Goal: Task Accomplishment & Management: Manage account settings

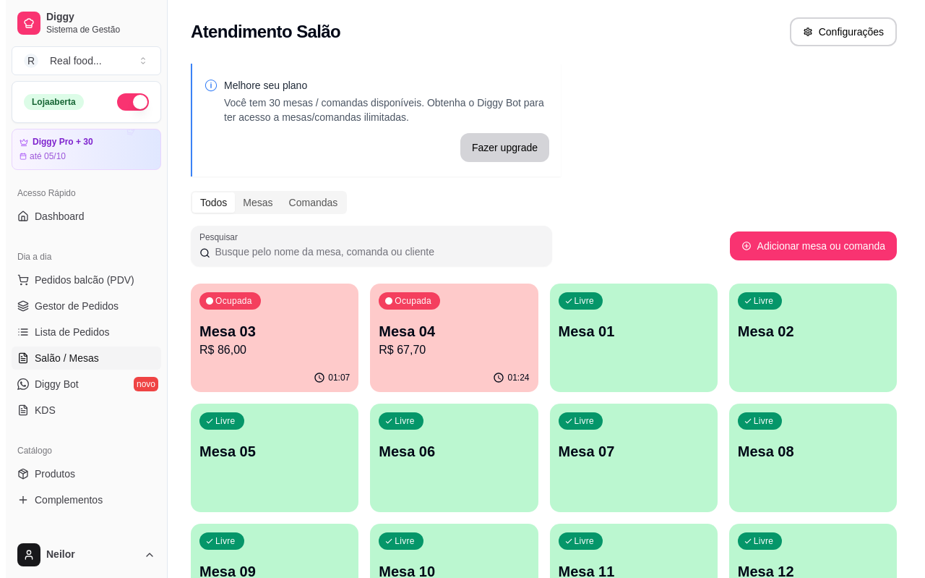
scroll to position [101, 0]
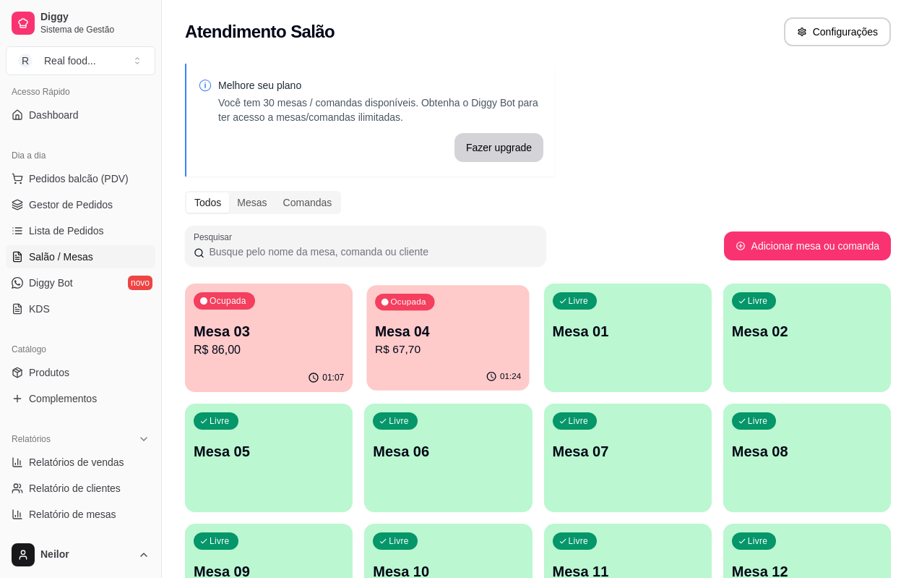
click at [375, 338] on p "Mesa 04" at bounding box center [448, 332] width 146 height 20
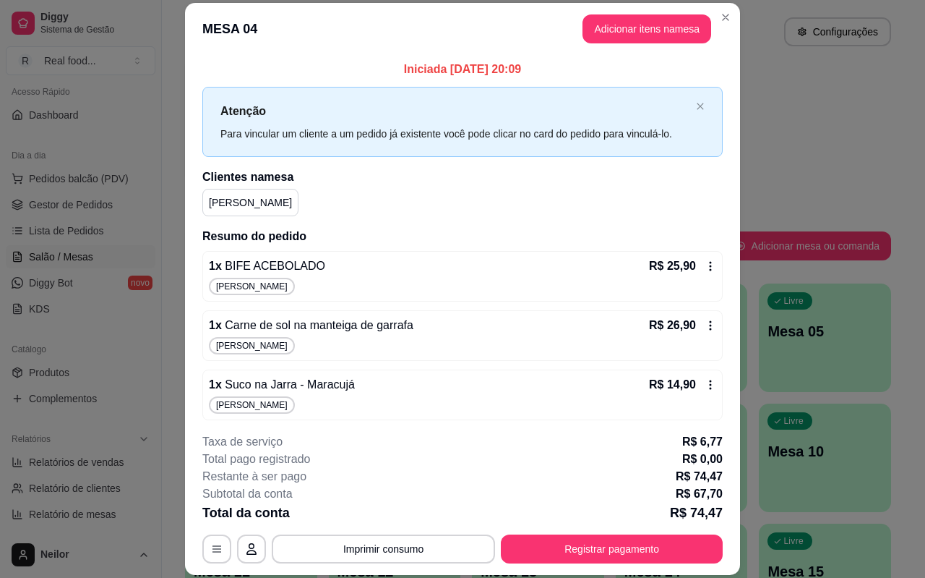
scroll to position [4, 0]
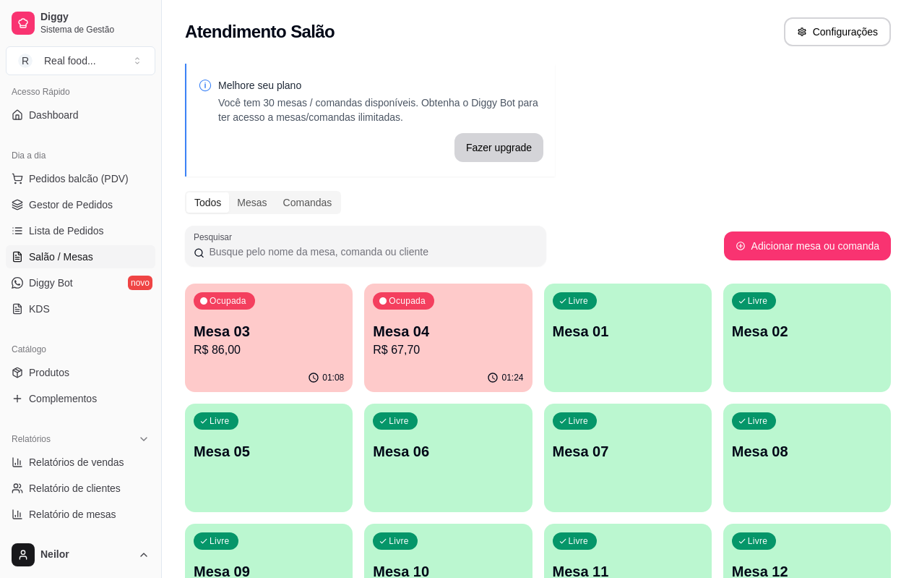
drag, startPoint x: 240, startPoint y: 340, endPoint x: 583, endPoint y: 189, distance: 374.2
click at [601, 172] on div "Melhore seu plano Você tem 30 mesas / comandas disponíveis. Obtenha o Diggy Bot…" at bounding box center [538, 472] width 752 height 834
click at [289, 333] on p "Mesa 03" at bounding box center [269, 332] width 146 height 20
click at [268, 343] on p "R$ 86,00" at bounding box center [269, 349] width 150 height 17
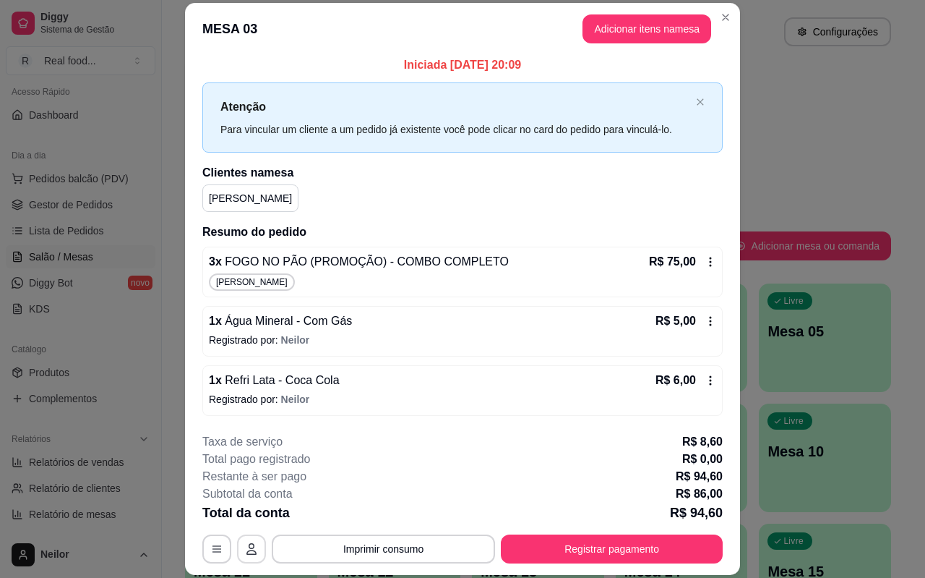
click at [247, 546] on icon "button" at bounding box center [252, 549] width 12 height 12
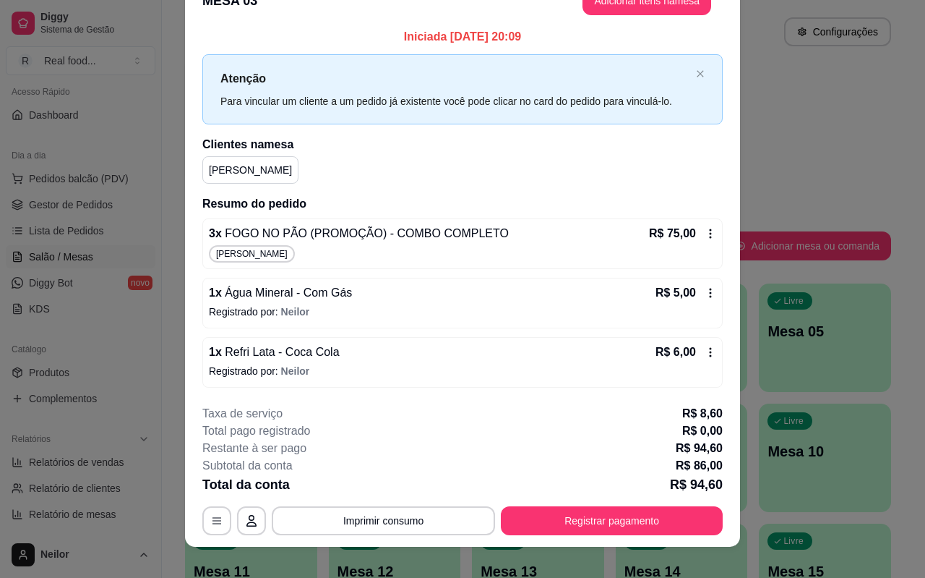
scroll to position [43, 0]
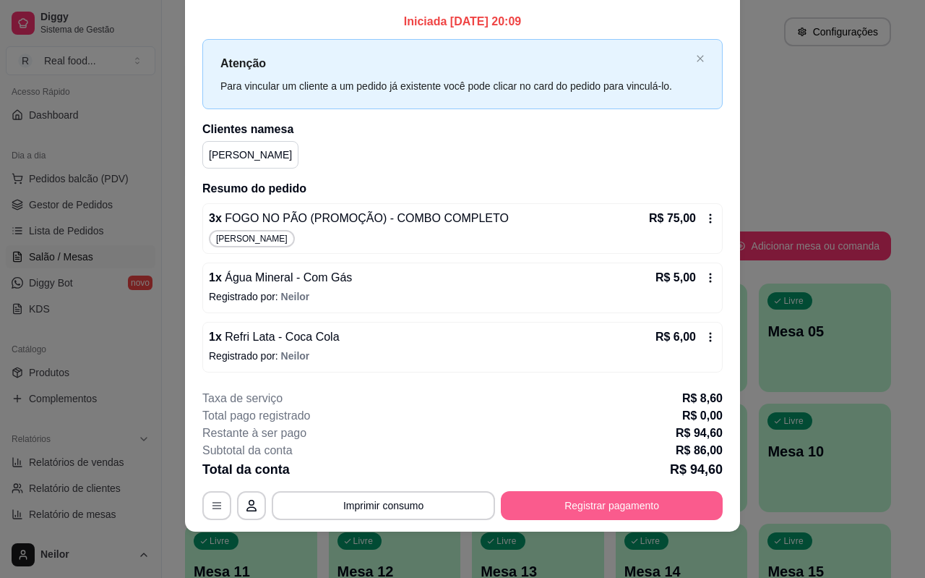
click at [619, 503] on button "Registrar pagamento" at bounding box center [612, 505] width 222 height 29
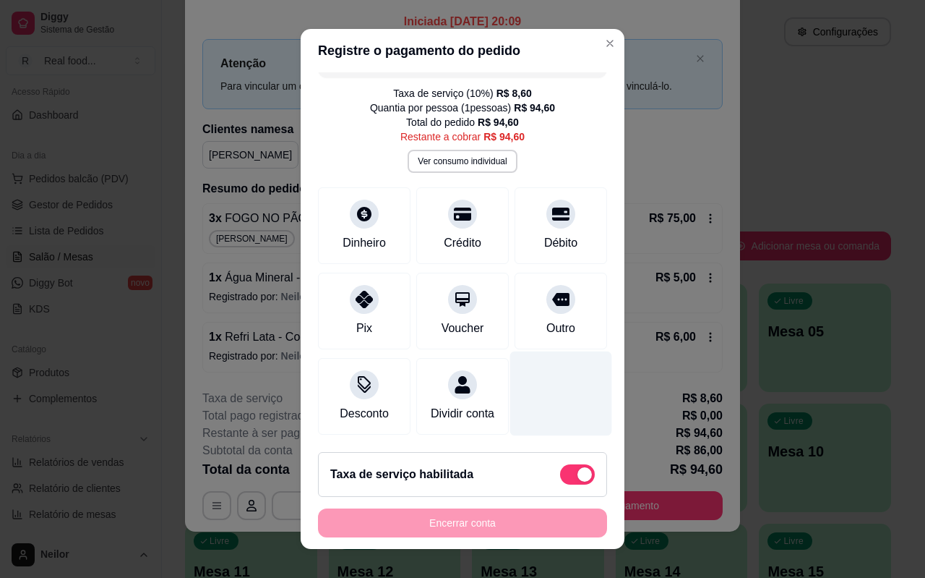
scroll to position [47, 0]
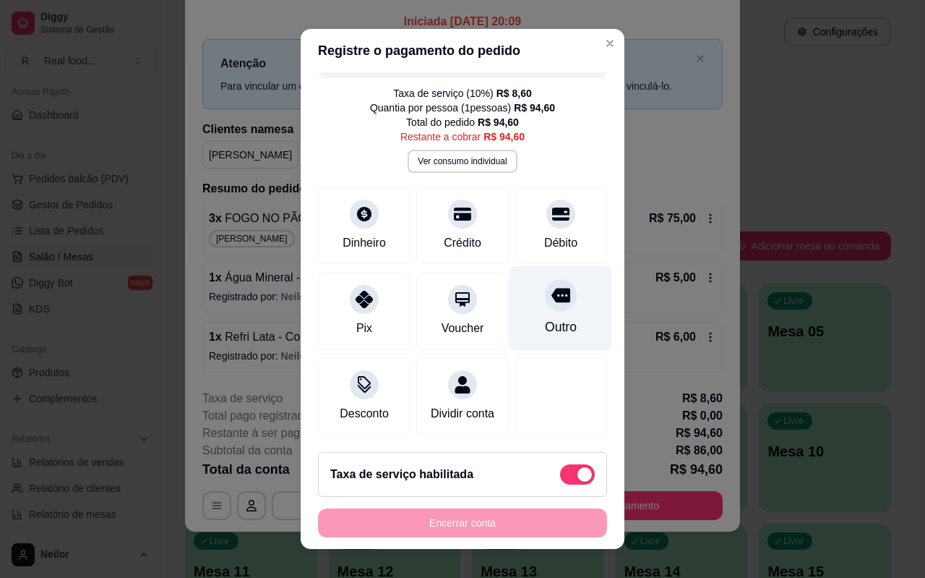
click at [545, 317] on div "Outro" at bounding box center [561, 326] width 32 height 19
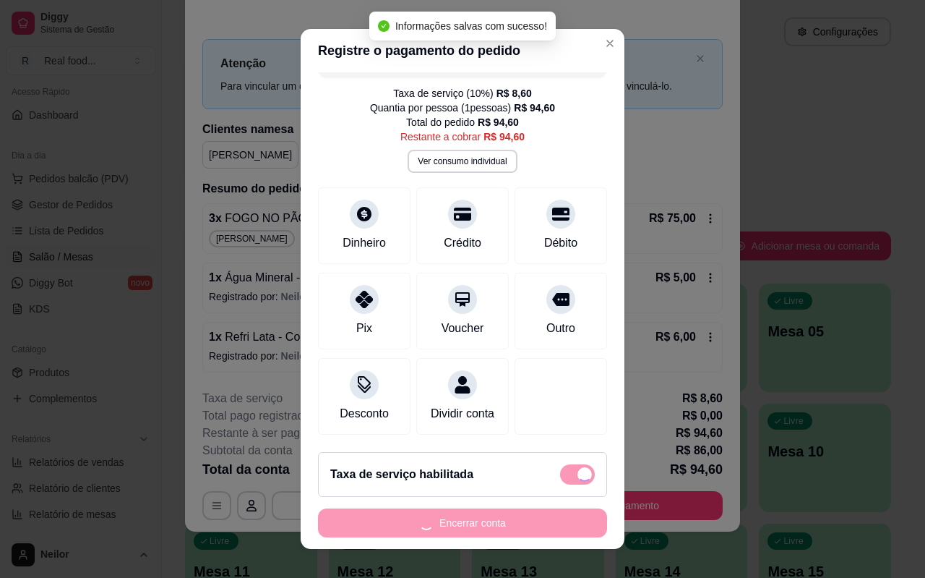
type input "R$ 0,00"
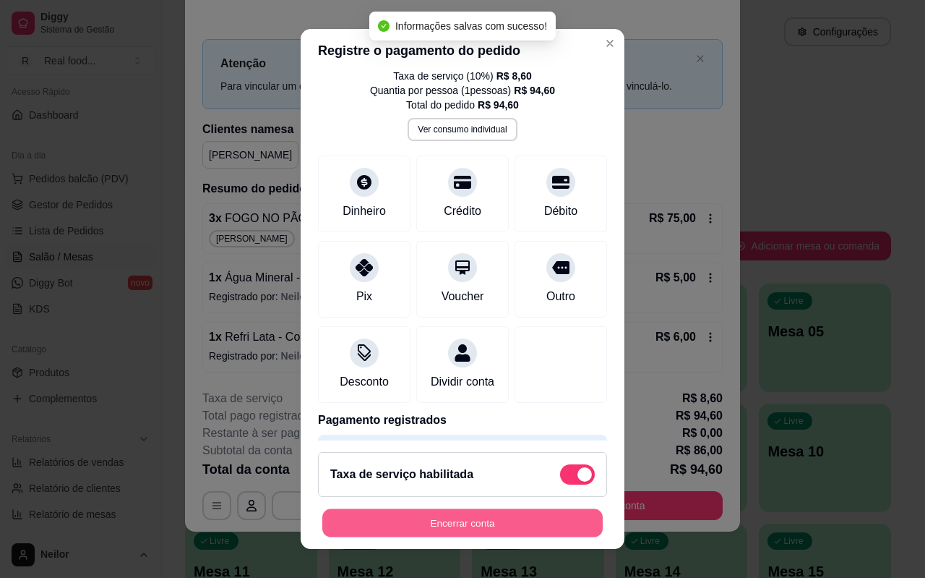
click at [465, 526] on button "Encerrar conta" at bounding box center [462, 523] width 280 height 28
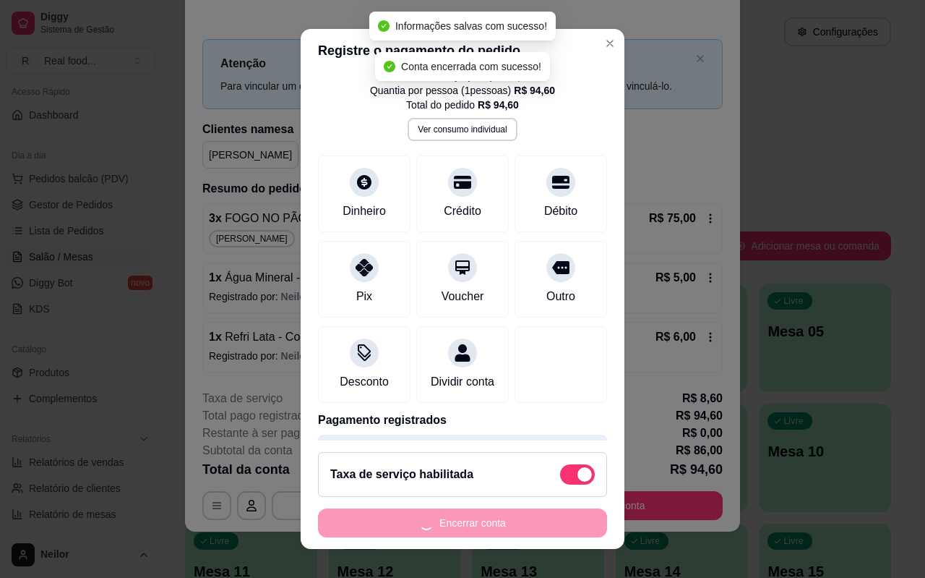
scroll to position [0, 0]
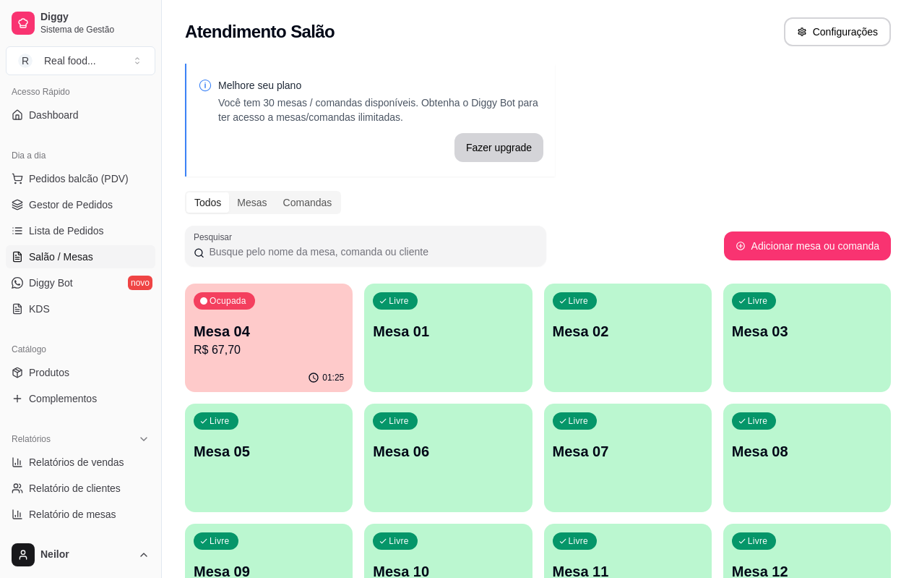
click at [286, 335] on p "Mesa 04" at bounding box center [269, 331] width 150 height 20
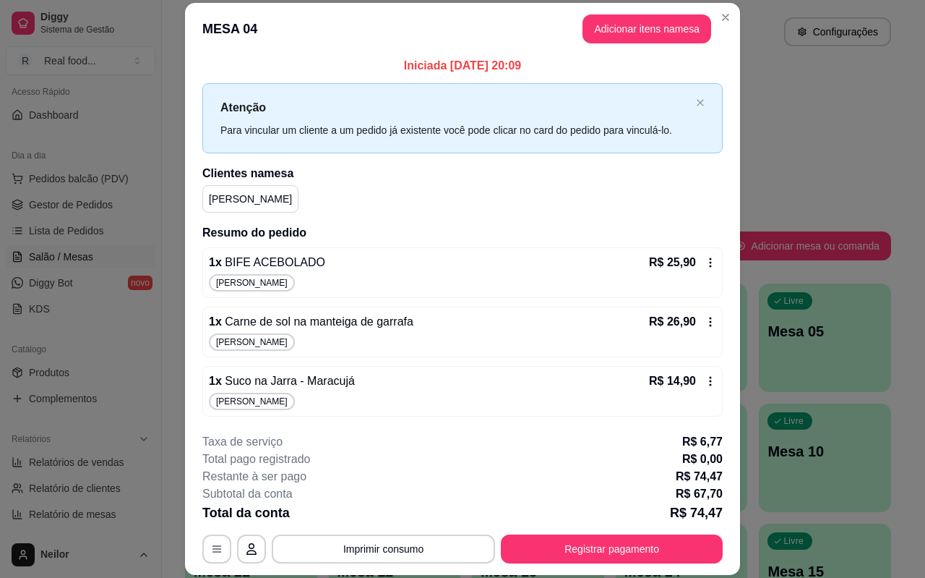
scroll to position [4, 0]
click at [252, 546] on button "button" at bounding box center [252, 549] width 28 height 28
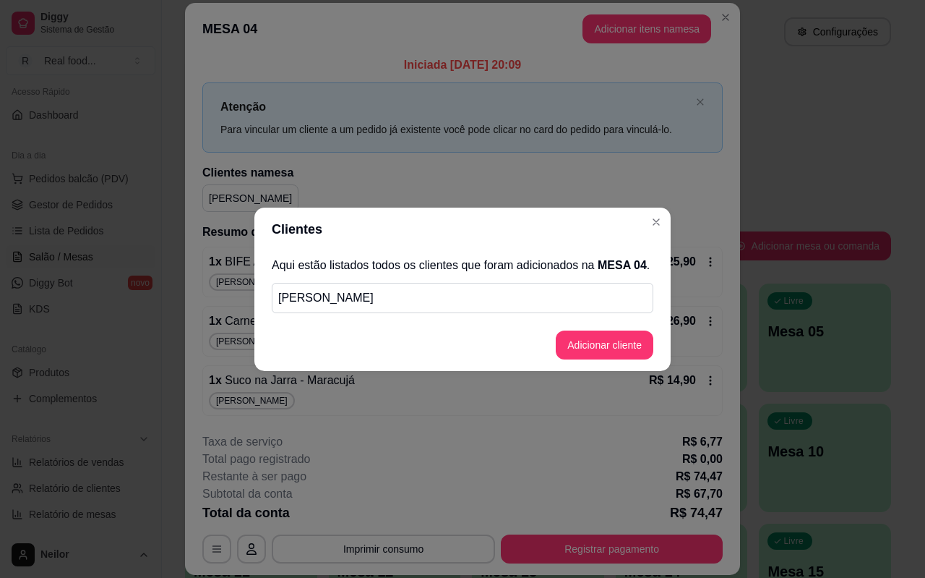
click at [566, 219] on header "Clientes" at bounding box center [462, 228] width 416 height 43
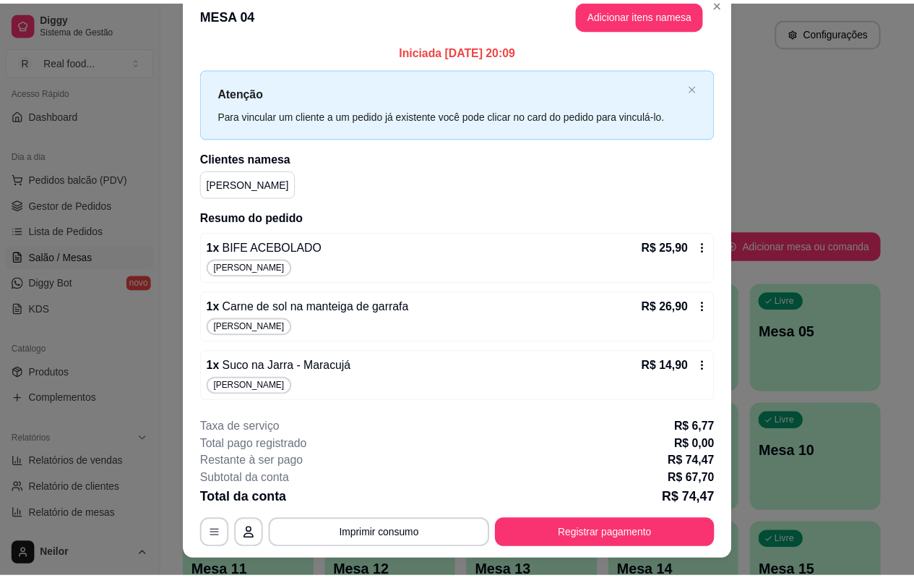
scroll to position [0, 0]
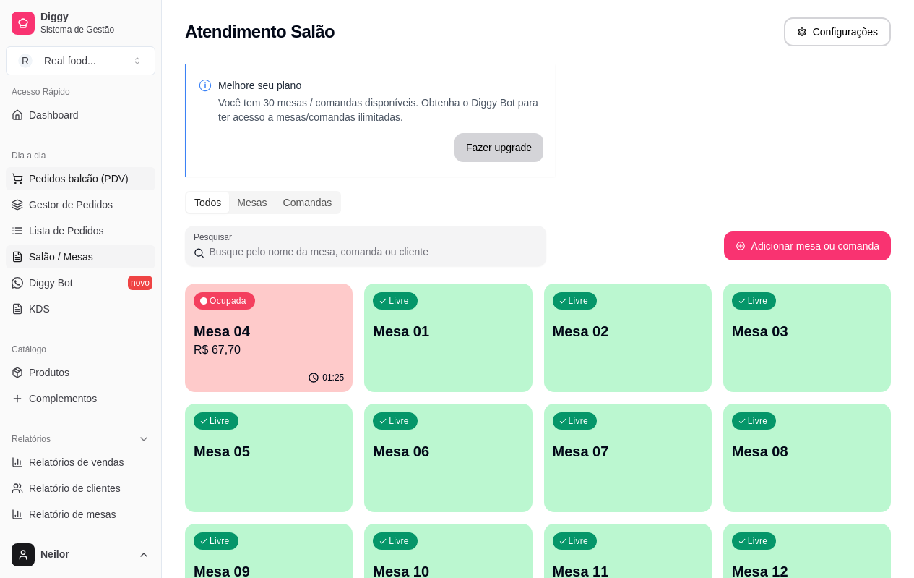
click at [77, 174] on span "Pedidos balcão (PDV)" at bounding box center [79, 178] width 100 height 14
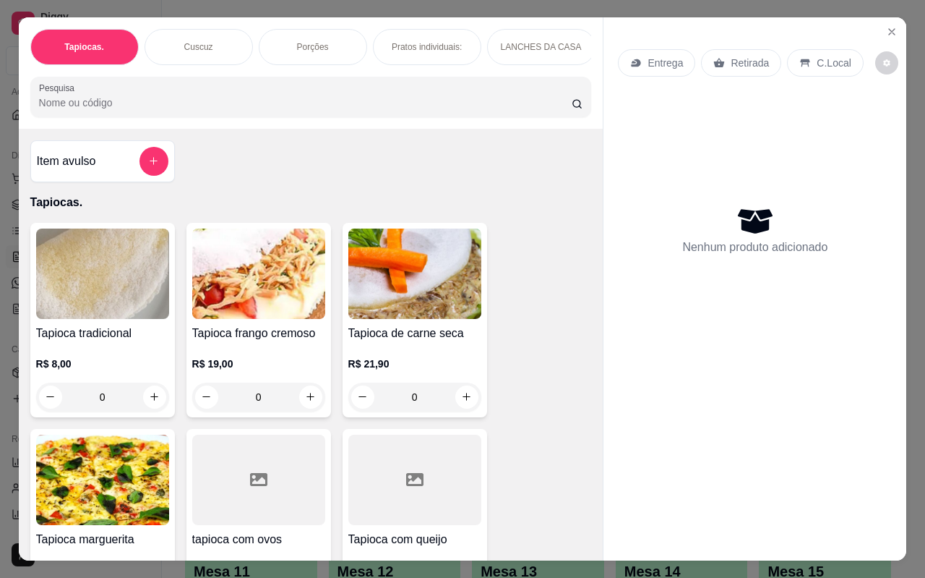
click at [909, 51] on div "Tapiocas. Cuscuz Porções Pratos individuais: LANCHES DA CASA Pizza's Individuai…" at bounding box center [462, 289] width 925 height 578
click at [886, 26] on icon "Close" at bounding box center [892, 32] width 12 height 12
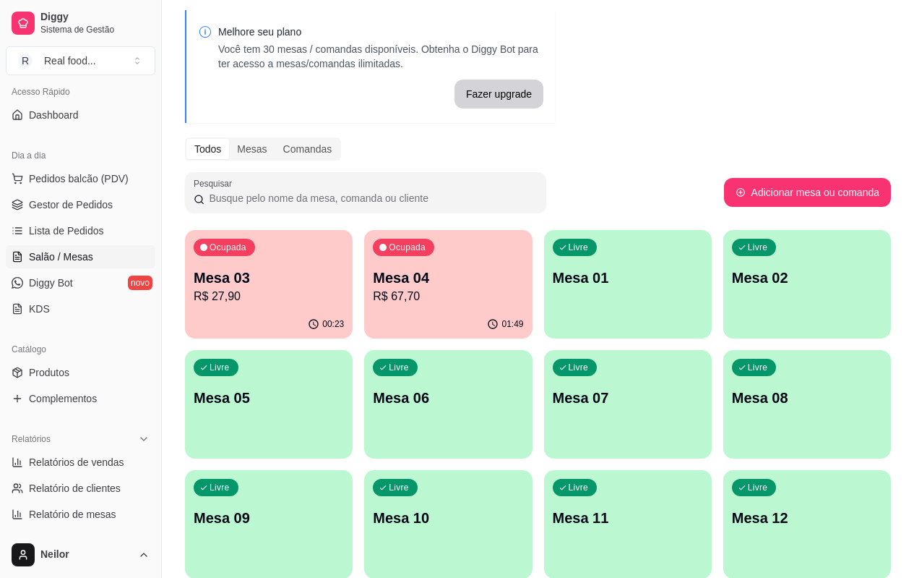
scroll to position [145, 0]
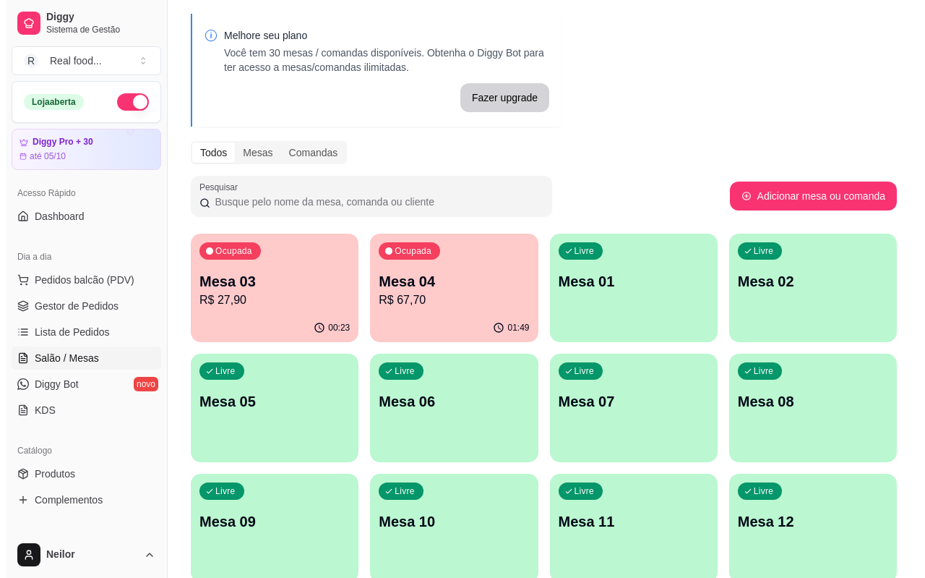
scroll to position [72, 0]
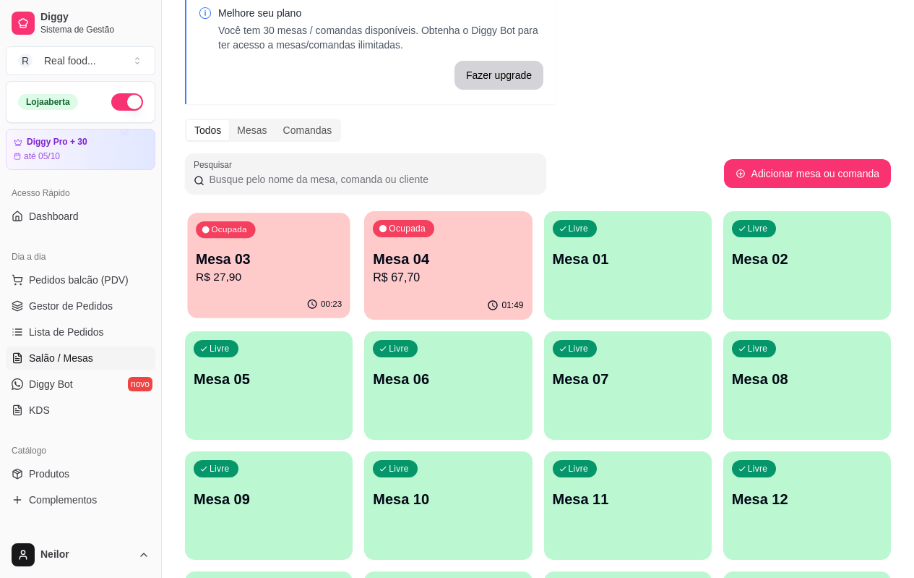
click at [252, 272] on p "R$ 27,90" at bounding box center [269, 277] width 146 height 17
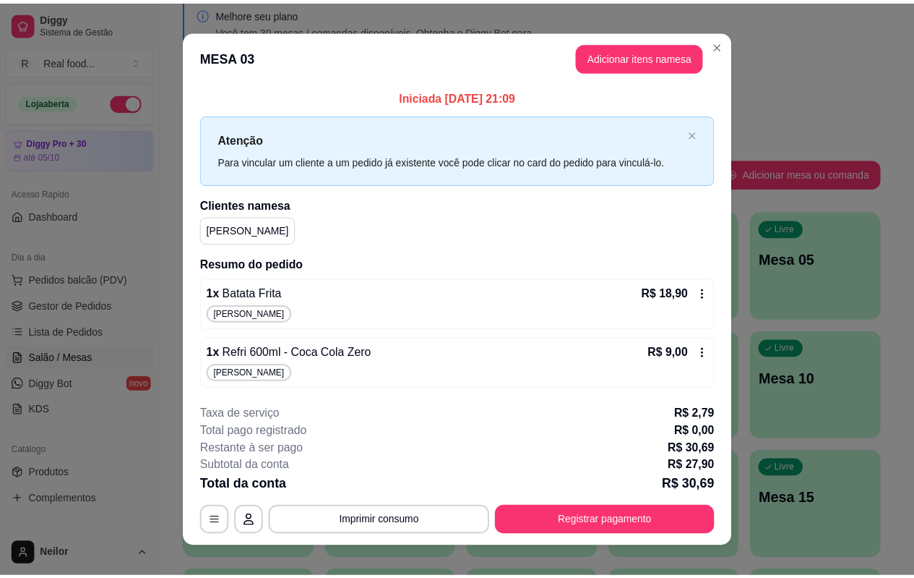
scroll to position [16, 0]
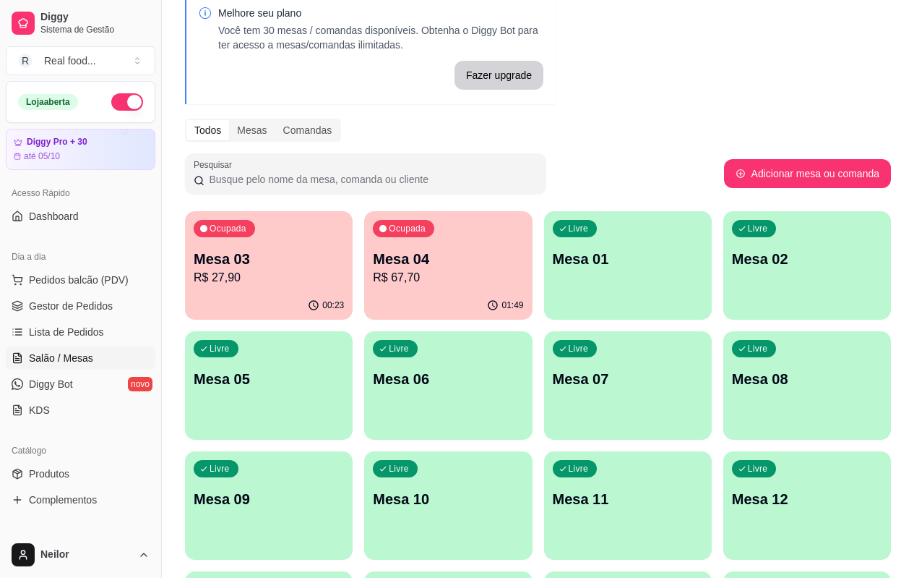
click at [260, 281] on p "R$ 27,90" at bounding box center [269, 277] width 150 height 17
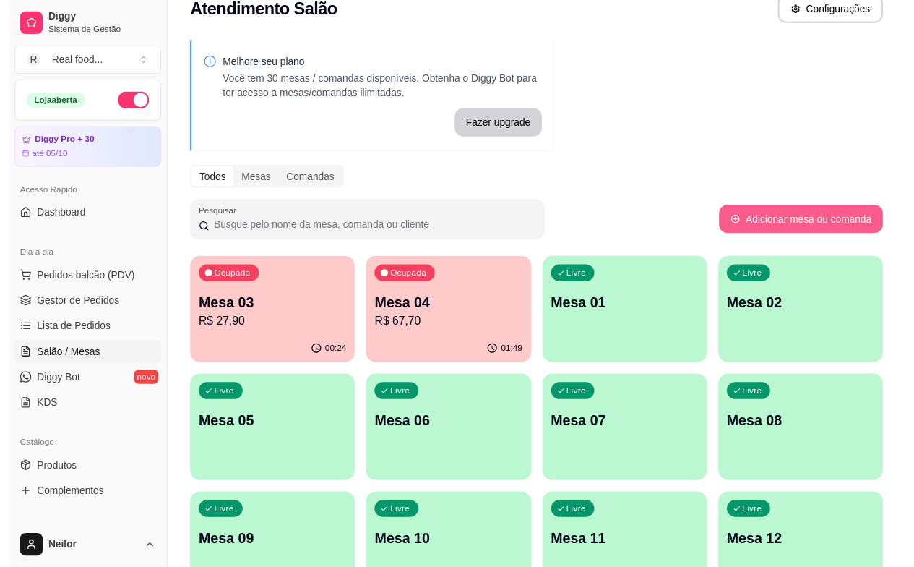
scroll to position [0, 0]
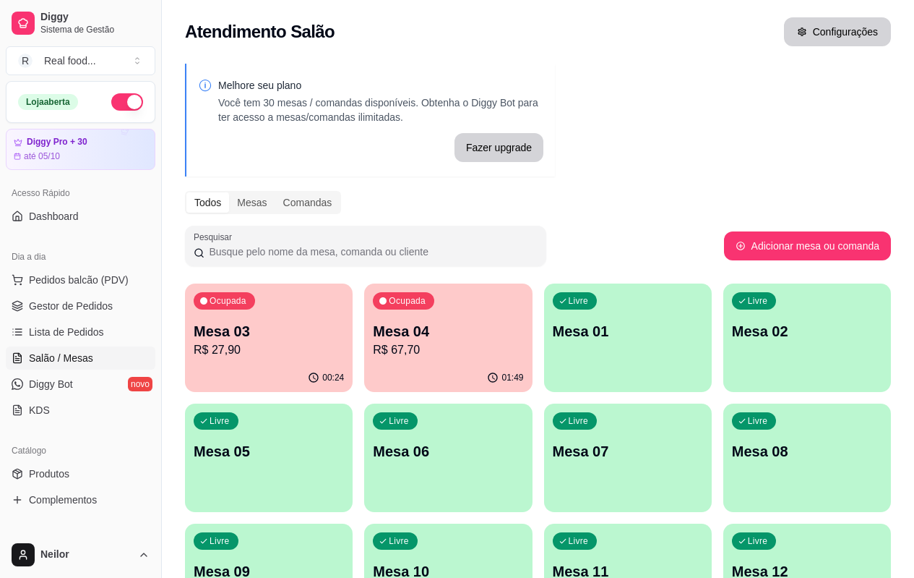
click at [799, 27] on icon "button" at bounding box center [802, 32] width 10 height 10
click at [79, 304] on span "Gestor de Pedidos" at bounding box center [71, 306] width 84 height 14
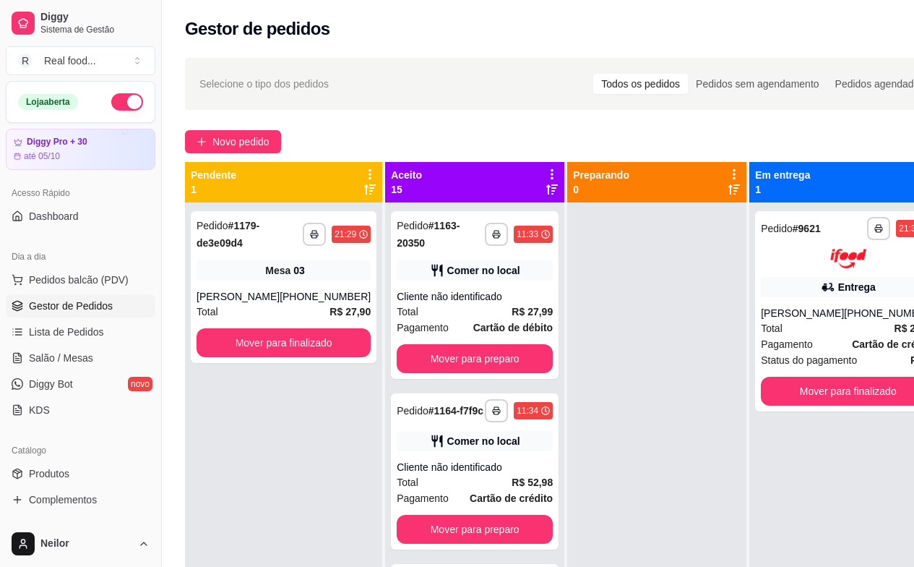
click at [366, 229] on div "**********" at bounding box center [285, 445] width 200 height 567
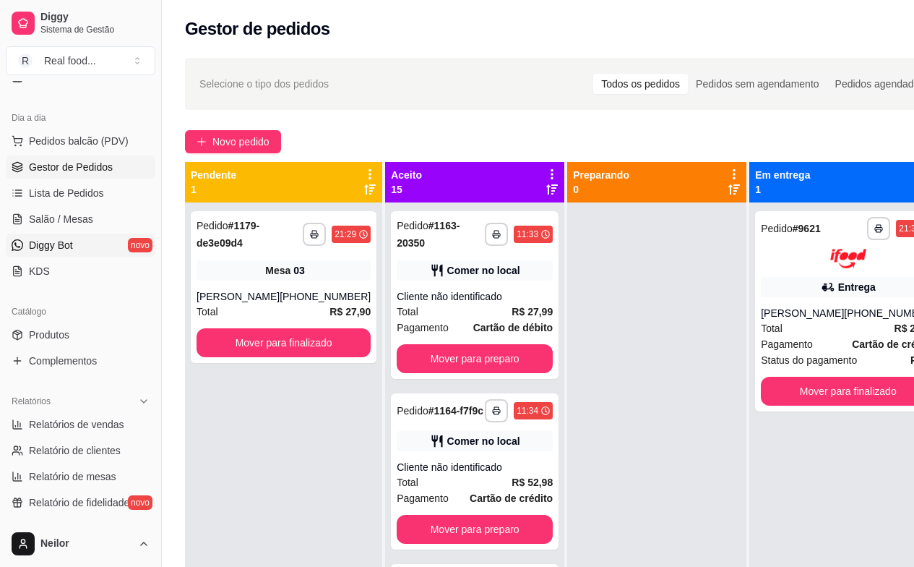
scroll to position [145, 0]
